Goal: Find specific fact: Find contact information

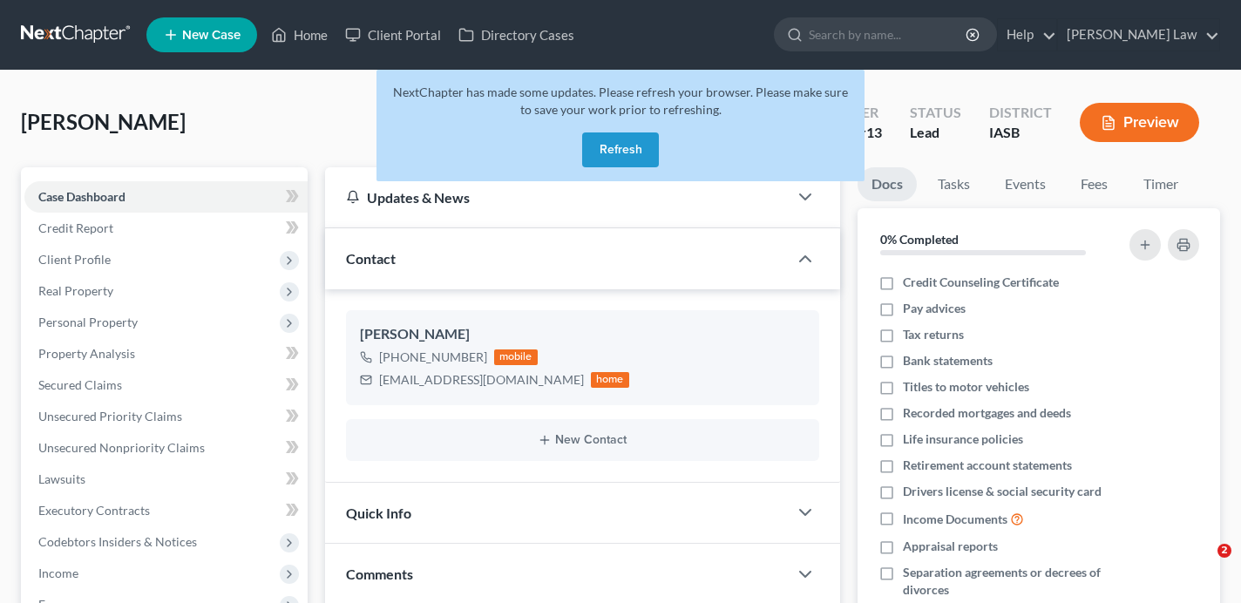
select select "0"
click at [621, 160] on button "Refresh" at bounding box center [620, 149] width 77 height 35
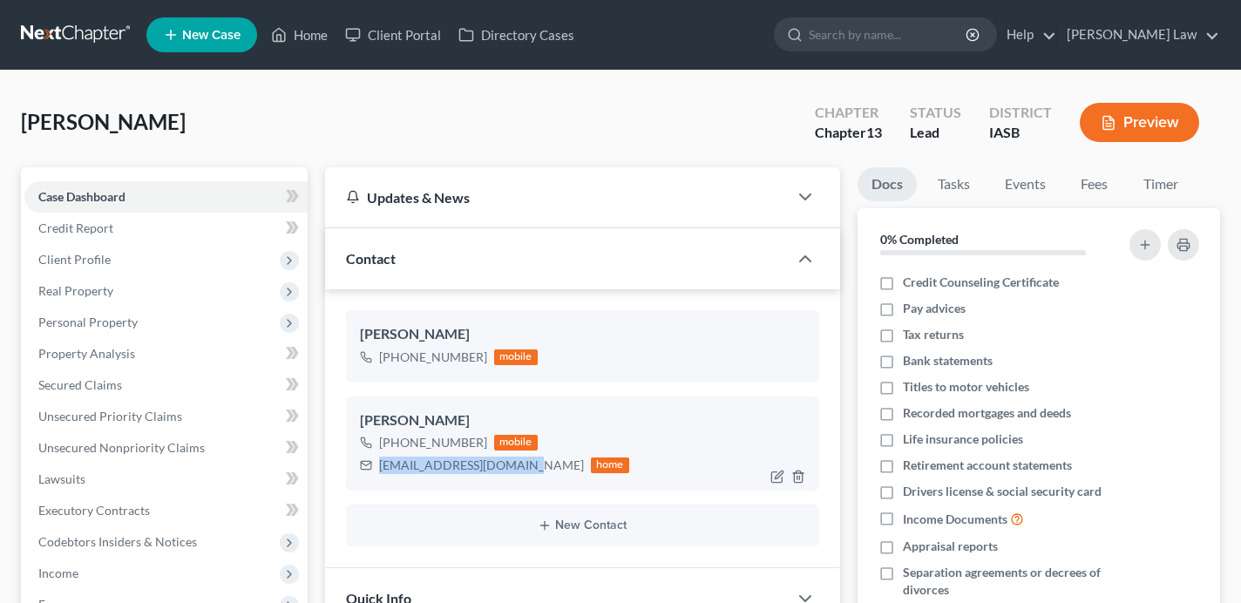
scroll to position [315, 0]
drag, startPoint x: 517, startPoint y: 465, endPoint x: 368, endPoint y: 459, distance: 150.0
click at [368, 459] on div "marshallverna@gmail.com home" at bounding box center [494, 465] width 269 height 23
copy div "marshallverna@gmail.com"
